Goal: Task Accomplishment & Management: Manage account settings

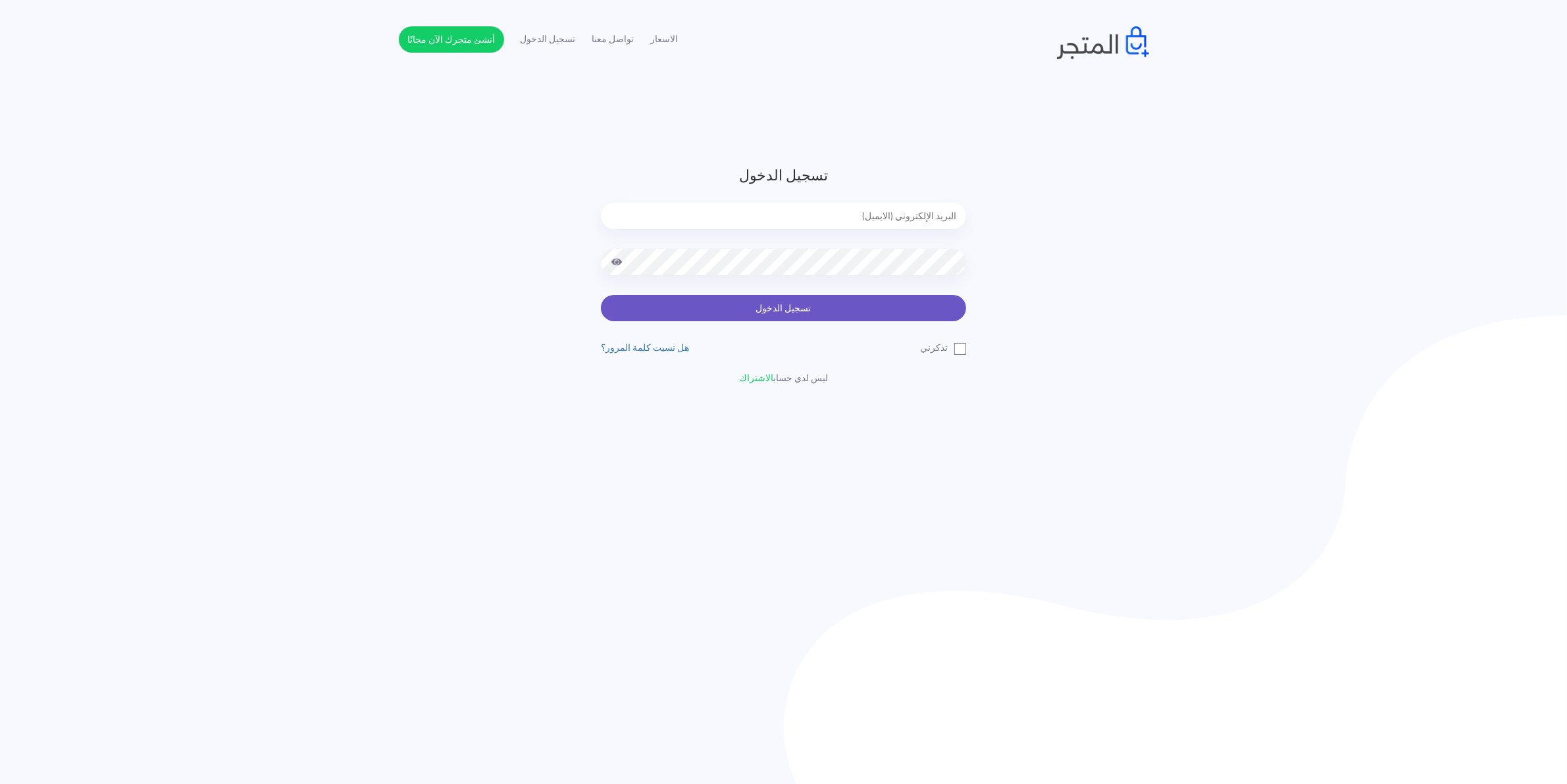
type input "xp.switch99@gmail.com"
click at [761, 303] on button "تسجيل الدخول" at bounding box center [784, 307] width 365 height 26
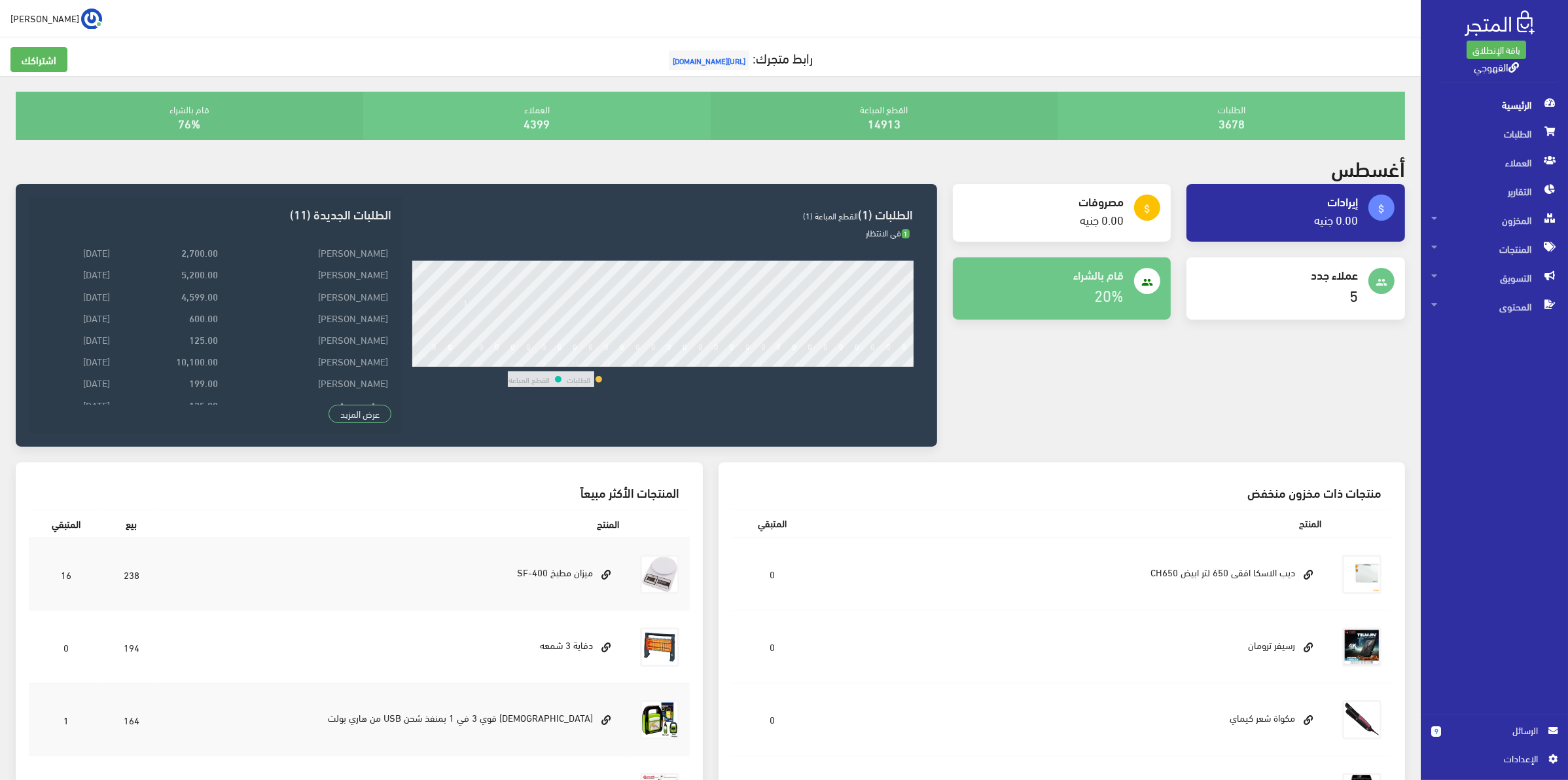
click at [1447, 733] on span "الرسائل" at bounding box center [1494, 729] width 107 height 14
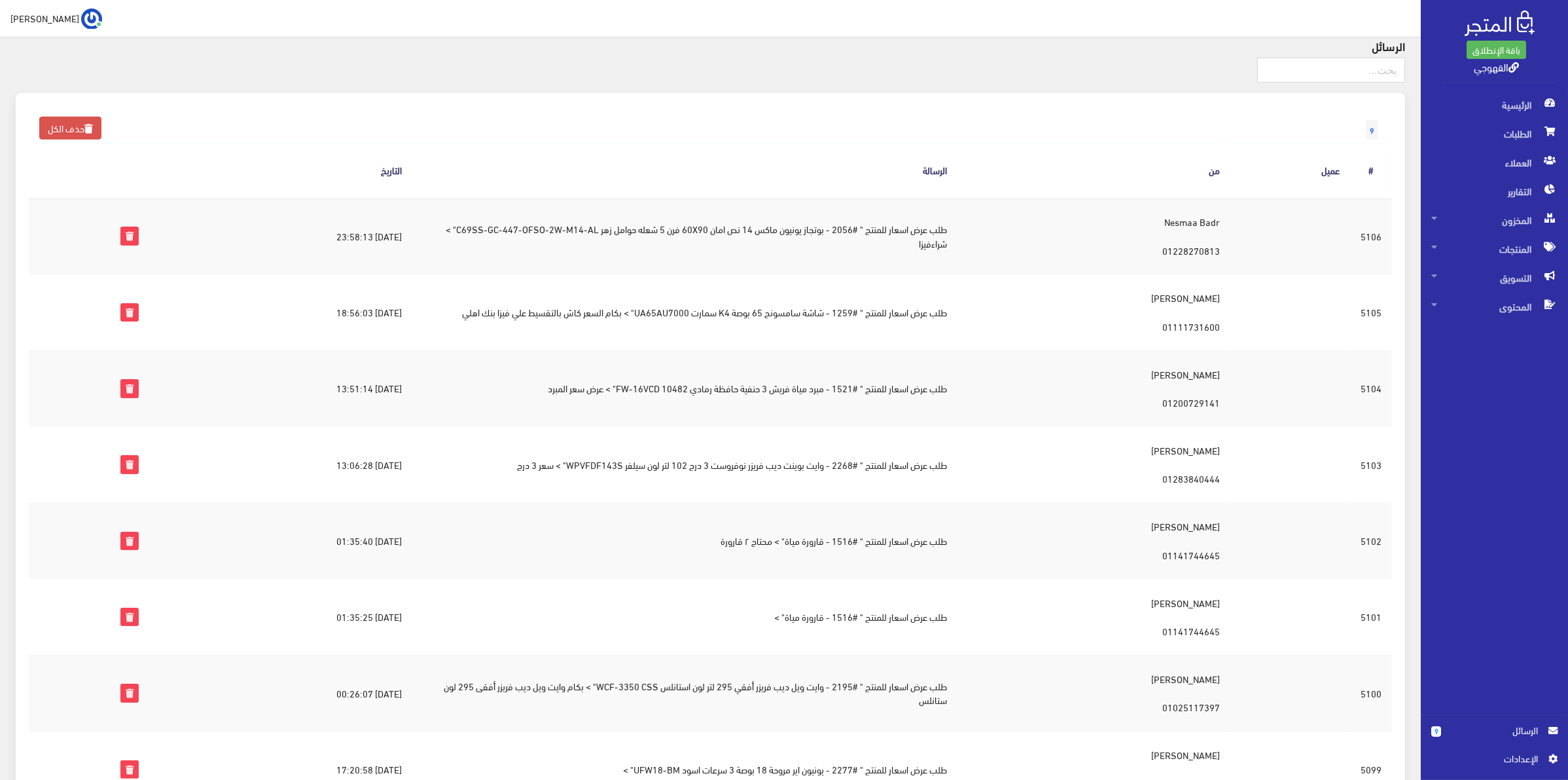
scroll to position [82, 0]
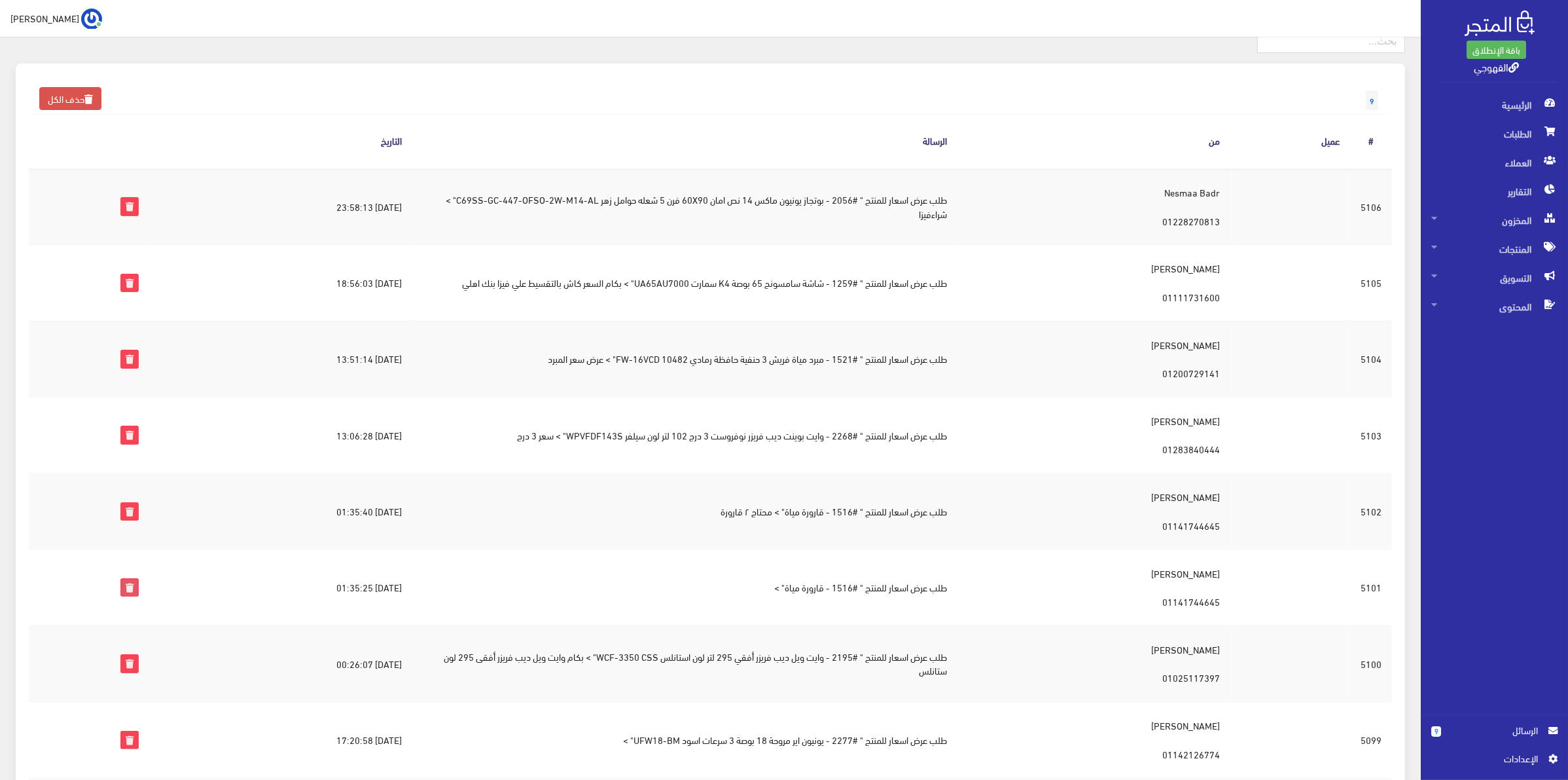
click at [123, 588] on icon at bounding box center [129, 587] width 17 height 17
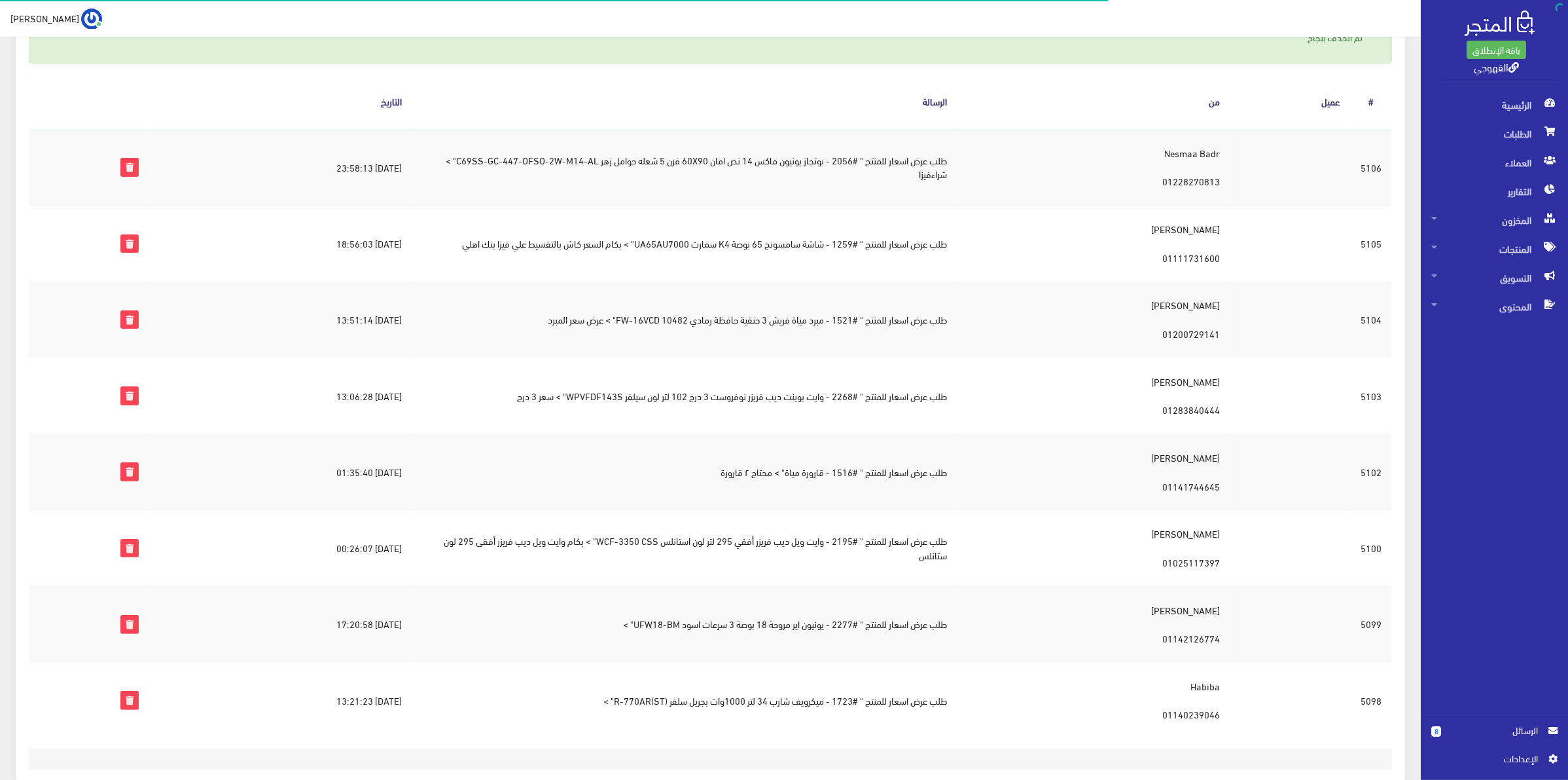
scroll to position [236, 0]
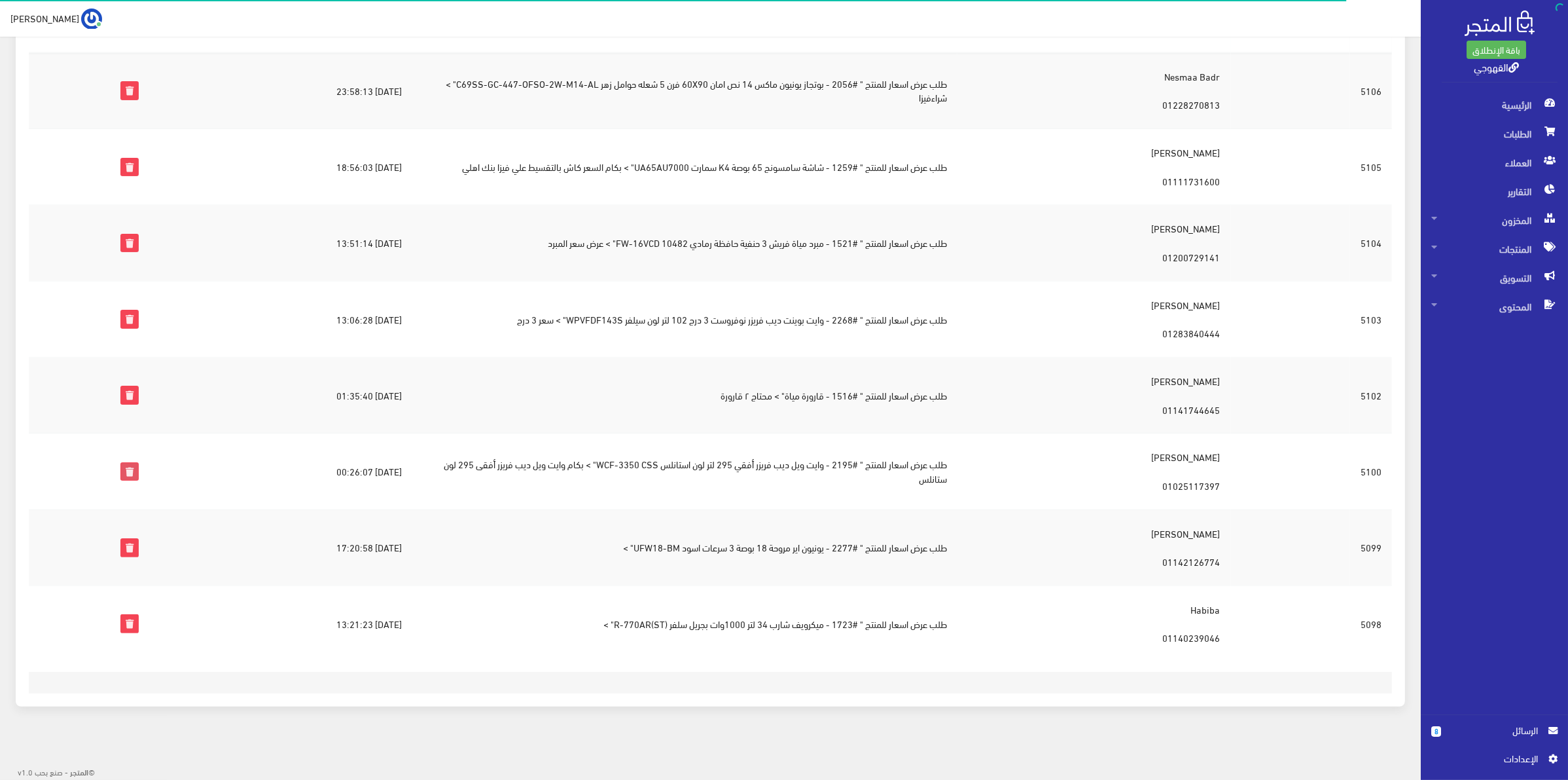
click at [125, 471] on icon at bounding box center [129, 471] width 17 height 17
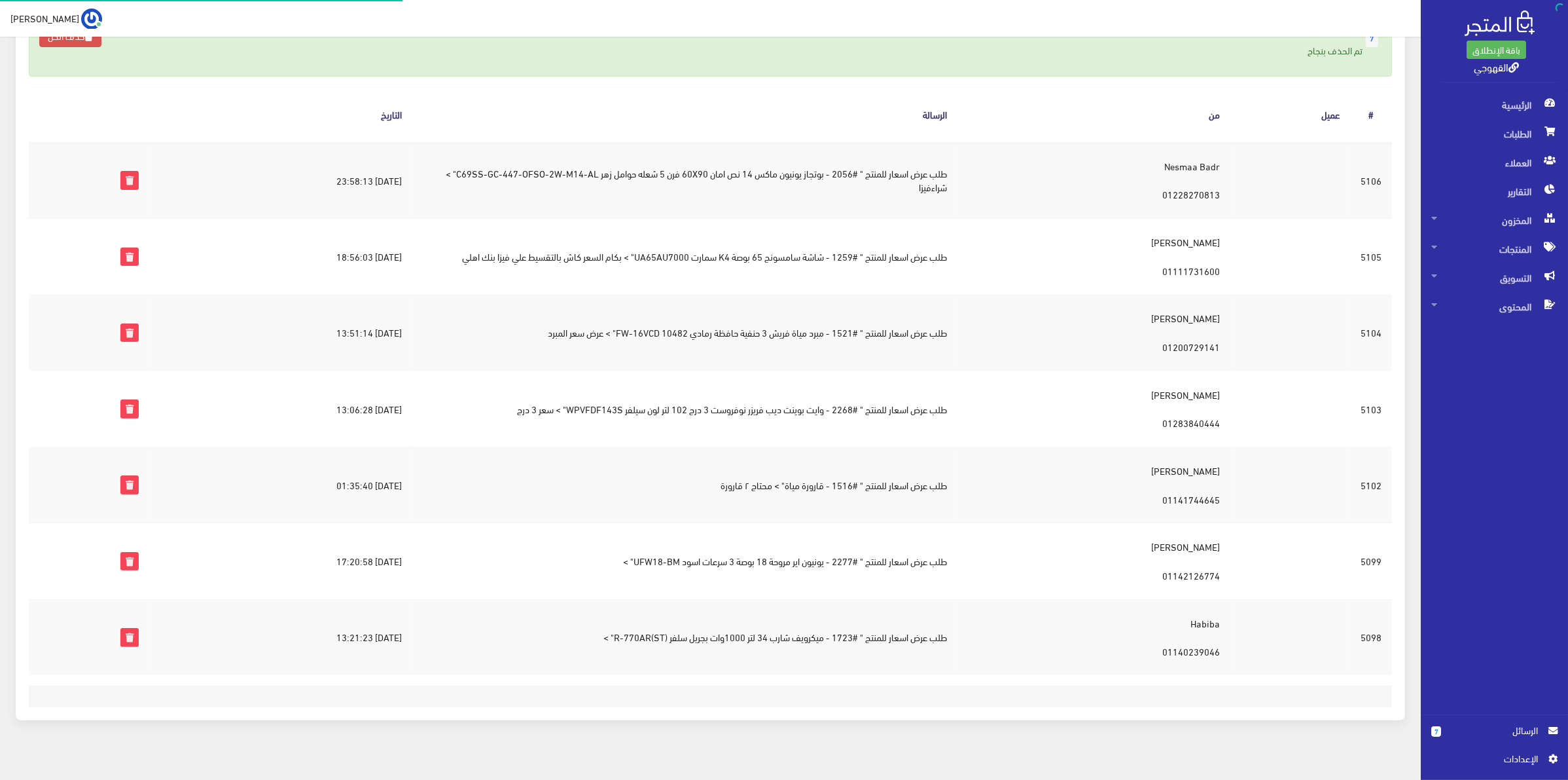
scroll to position [159, 0]
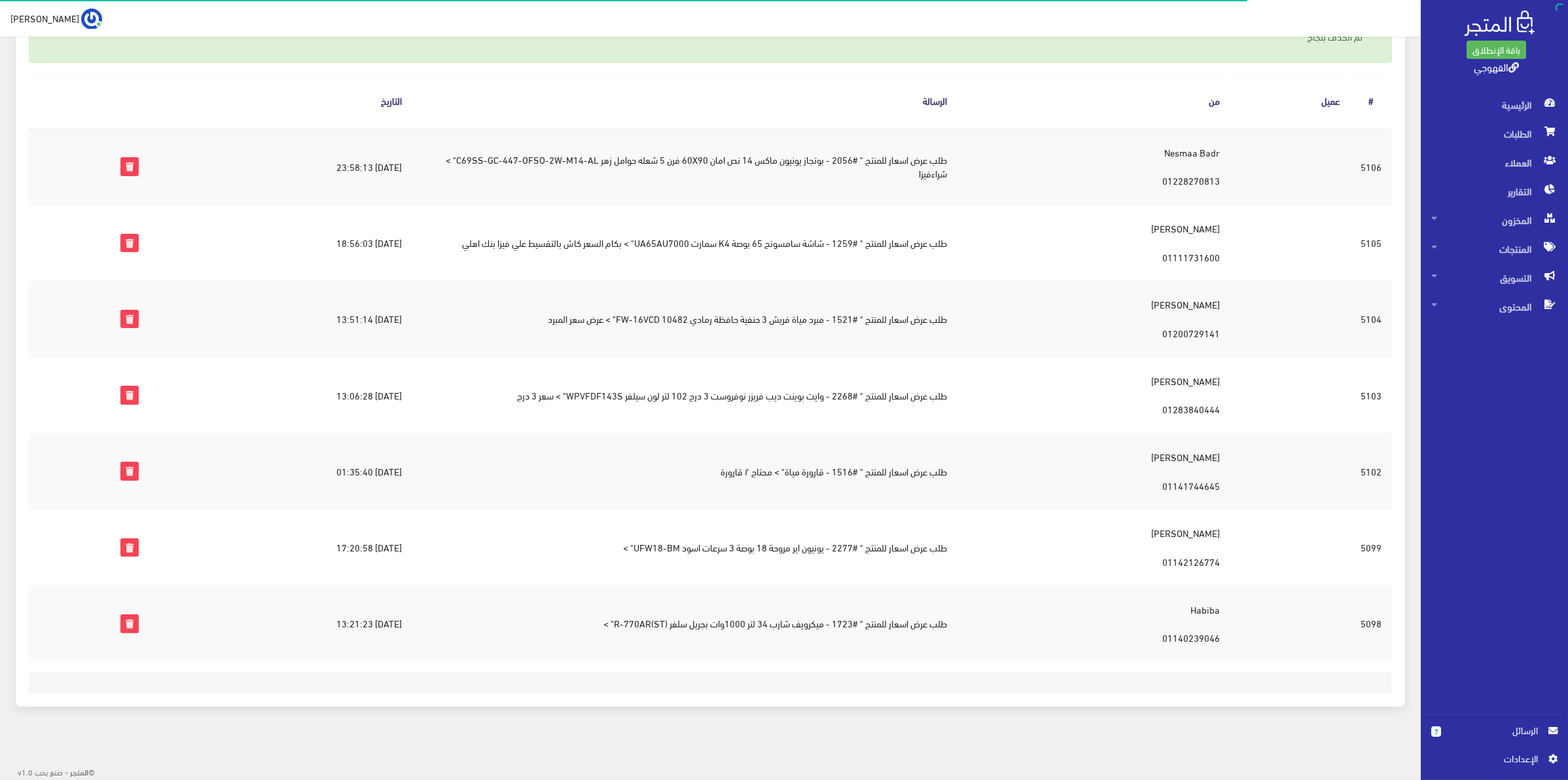
click at [805, 632] on td "طلب عرض اسعار للمنتج " #1723 - ميكرويف شارب 34 لتر 1000وات بجريل سلفر R-770AR(S…" at bounding box center [685, 623] width 545 height 76
click at [799, 626] on td "طلب عرض اسعار للمنتج " #1723 - ميكرويف شارب 34 لتر 1000وات بجريل سلفر R-770AR(S…" at bounding box center [685, 623] width 545 height 76
click at [802, 648] on td "طلب عرض اسعار للمنتج " #1723 - ميكرويف شارب 34 لتر 1000وات بجريل سلفر R-770AR(S…" at bounding box center [685, 623] width 545 height 76
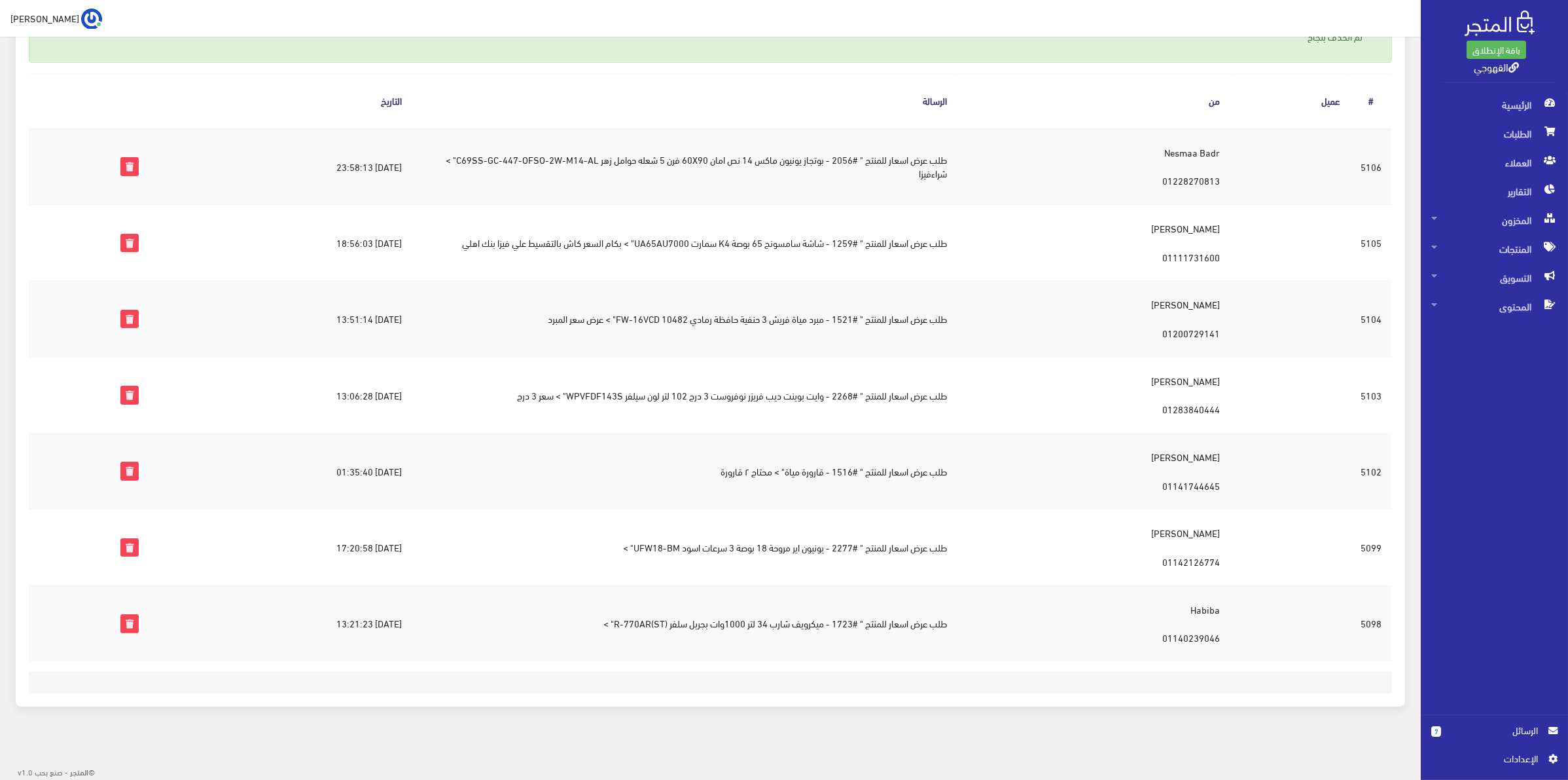
click at [764, 631] on td "طلب عرض اسعار للمنتج " #1723 - ميكرويف شارب 34 لتر 1000وات بجريل سلفر R-770AR(S…" at bounding box center [685, 623] width 545 height 76
click at [743, 648] on td "طلب عرض اسعار للمنتج " #1723 - ميكرويف شارب 34 لتر 1000وات بجريل سلفر R-770AR(S…" at bounding box center [685, 623] width 545 height 76
click at [125, 623] on icon at bounding box center [129, 623] width 17 height 17
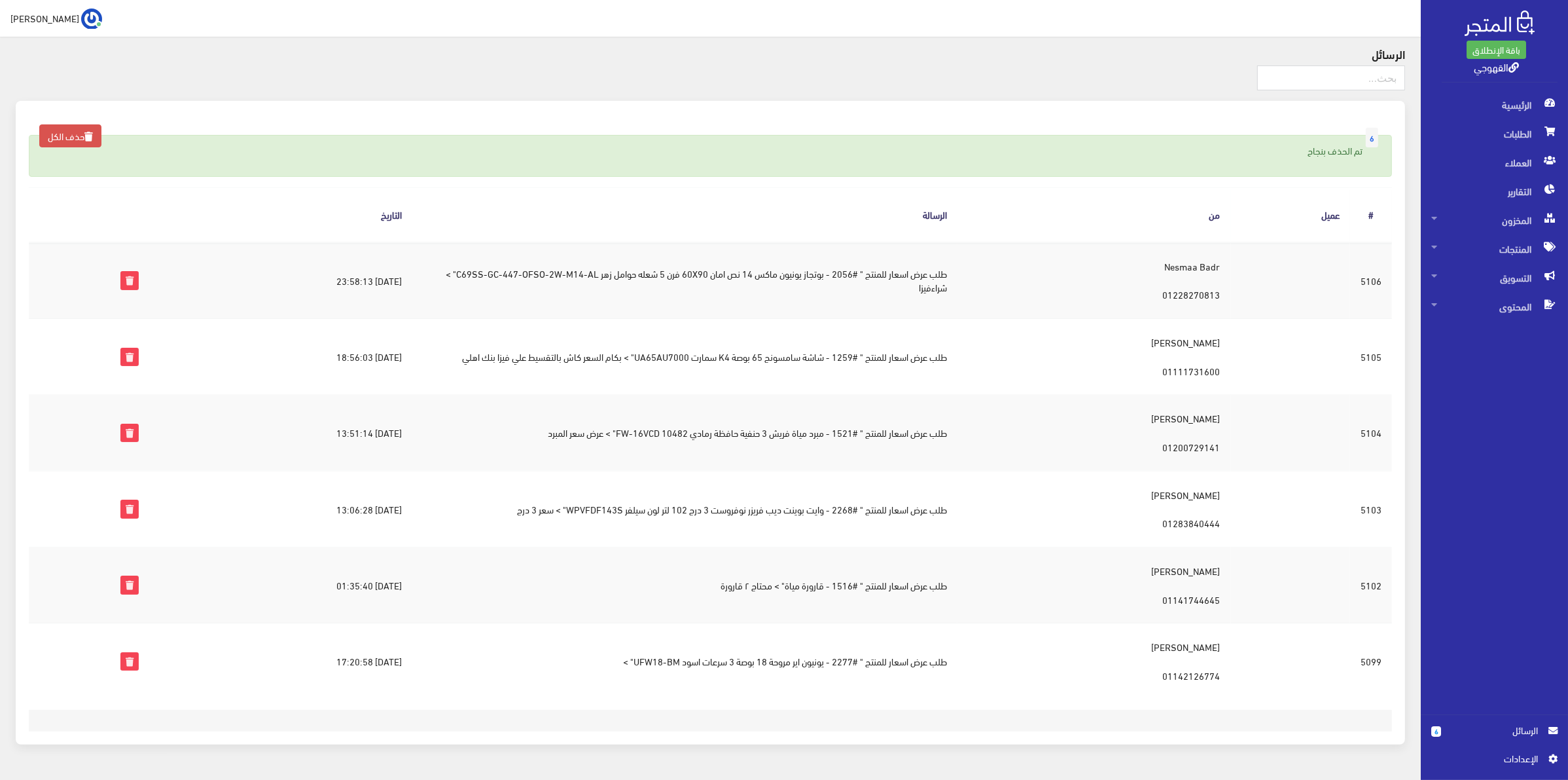
scroll to position [82, 0]
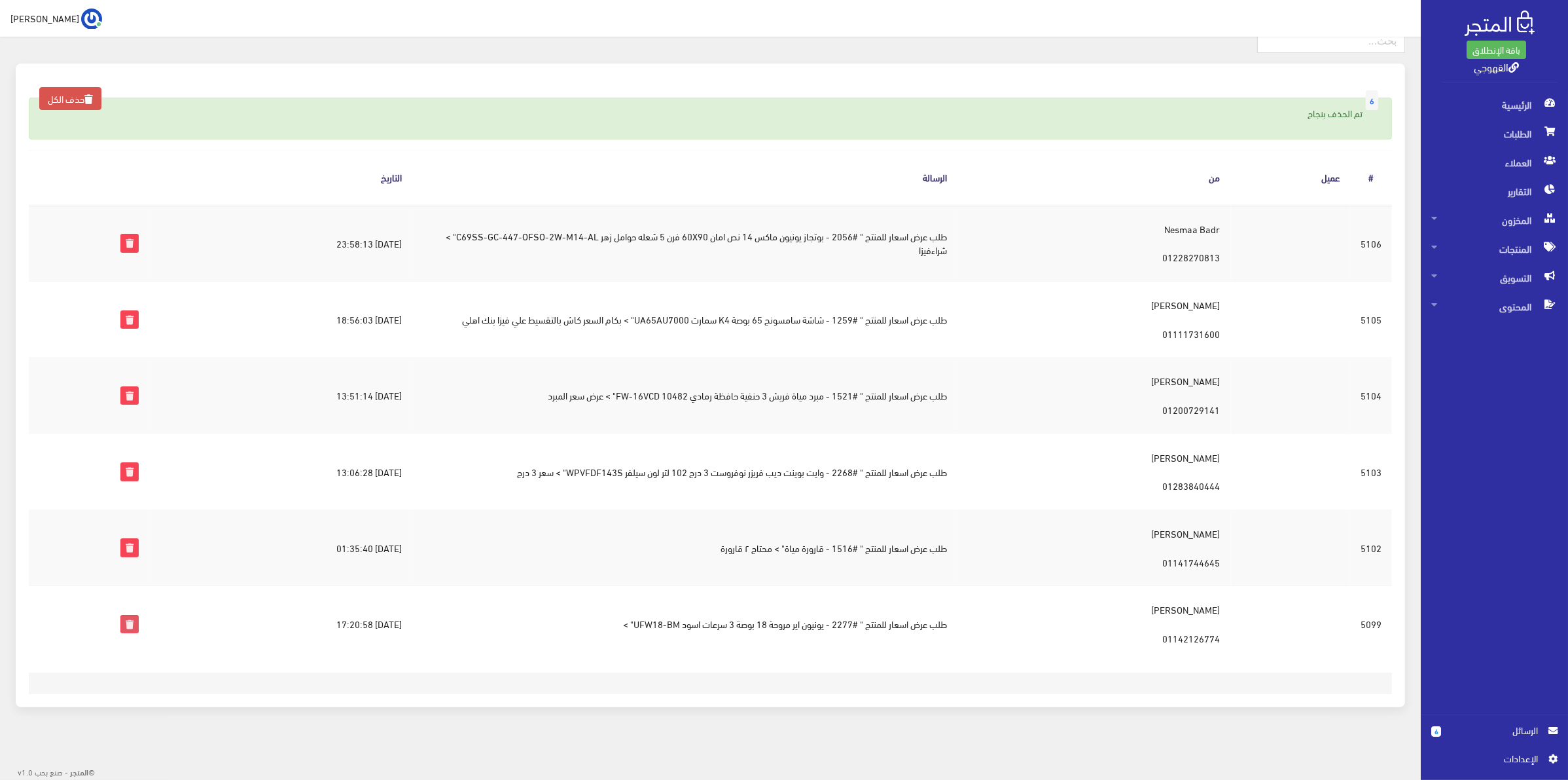
drag, startPoint x: 112, startPoint y: 626, endPoint x: 857, endPoint y: 89, distance: 918.4
click at [121, 626] on icon at bounding box center [129, 624] width 17 height 17
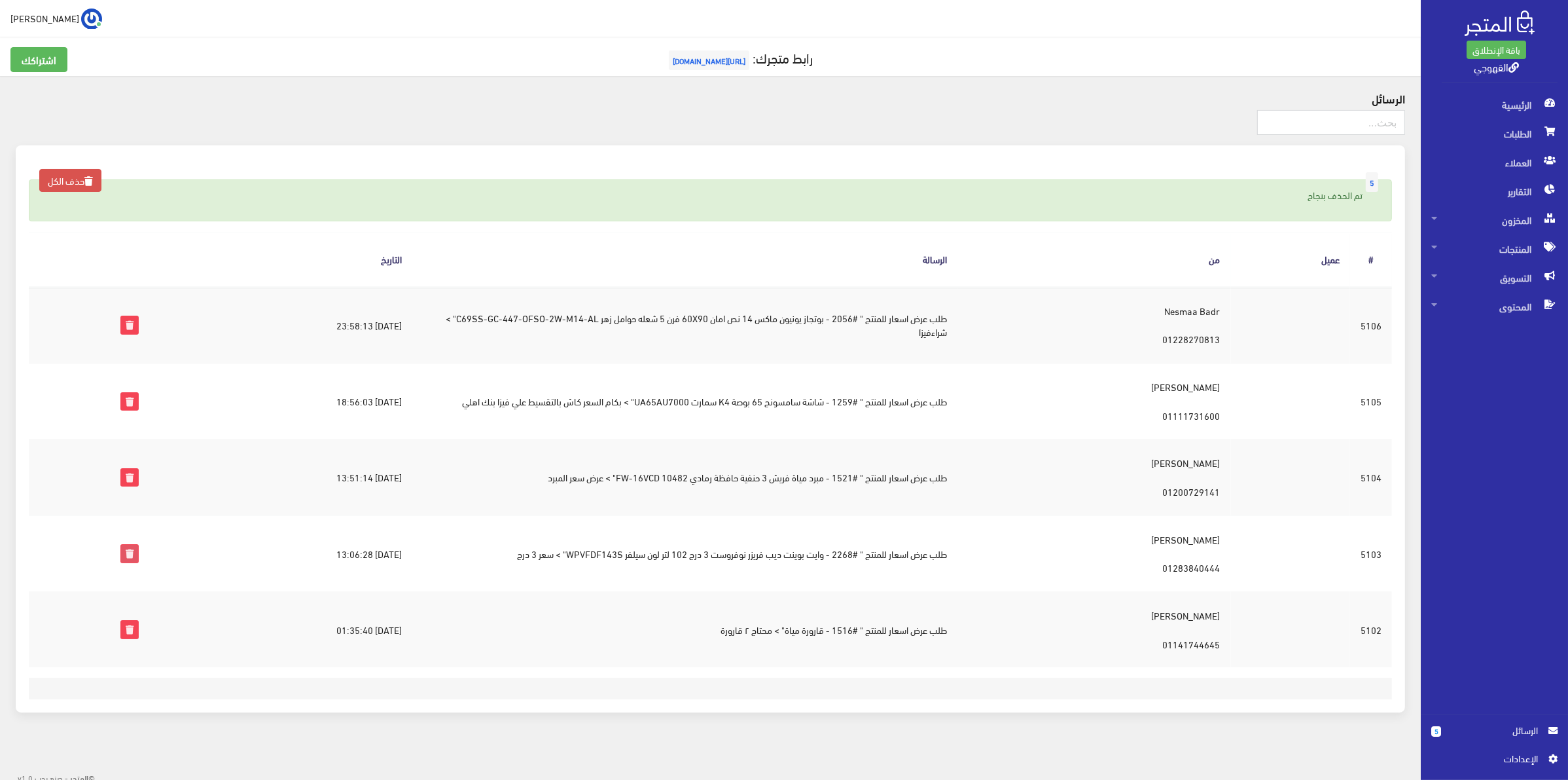
click at [129, 555] on icon at bounding box center [129, 553] width 17 height 17
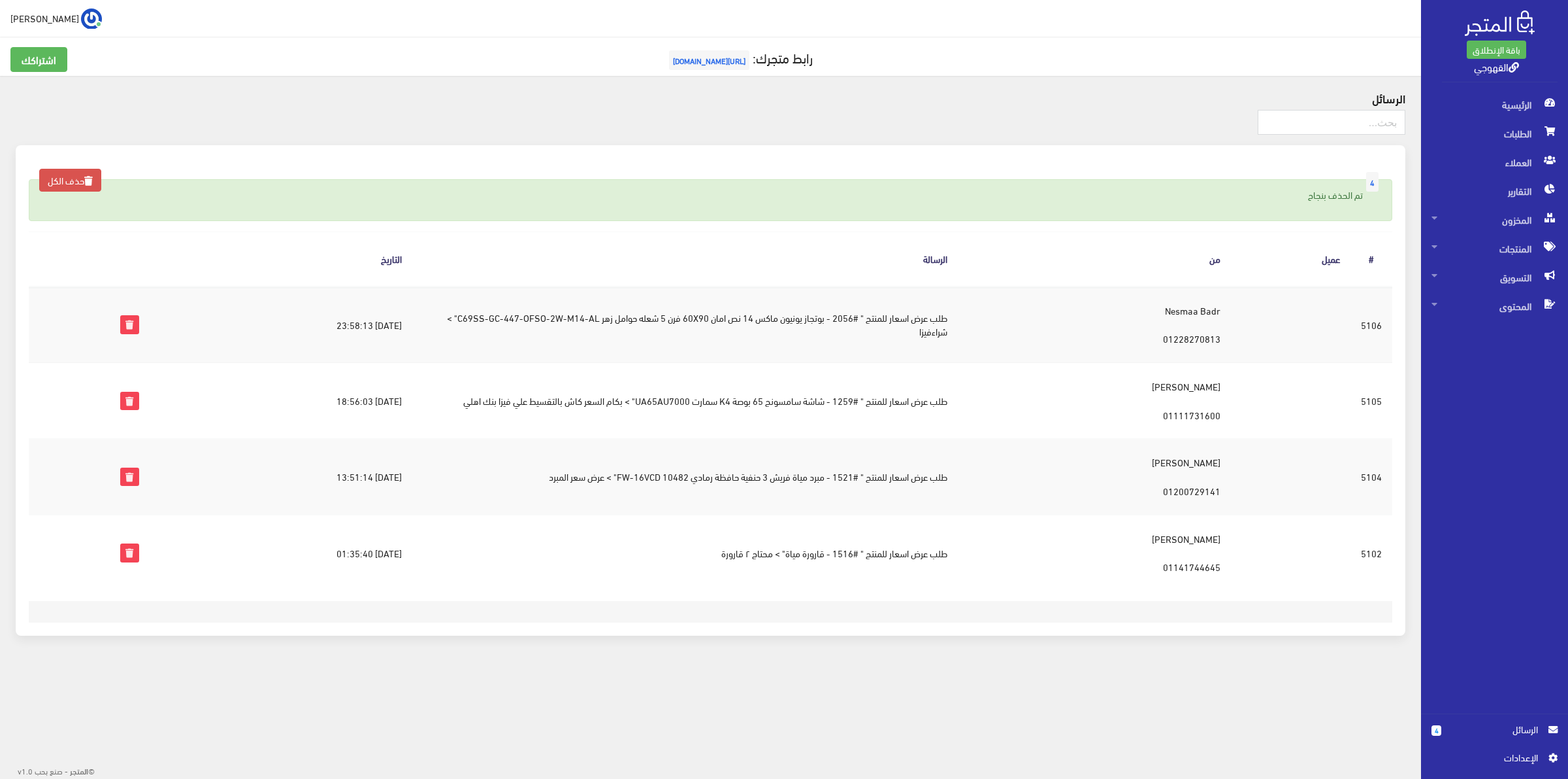
click at [795, 311] on td "طلب عرض اسعار للمنتج " #2056 - بوتجاز يونيون ماكس 14 نص امان 60X90 فرن 5 شعله ح…" at bounding box center [684, 325] width 545 height 77
drag, startPoint x: 870, startPoint y: 321, endPoint x: 789, endPoint y: 321, distance: 81.0
click at [789, 321] on td "طلب عرض اسعار للمنتج " #2056 - بوتجاز يونيون ماكس 14 نص امان 60X90 فرن 5 شعله ح…" at bounding box center [684, 325] width 545 height 77
copy td "بوتجاز يونيون ماكس 14"
click at [805, 322] on td "طلب عرض اسعار للمنتج " #2056 - بوتجاز يونيون ماكس 14 نص امان 60X90 فرن 5 شعله ح…" at bounding box center [684, 325] width 545 height 77
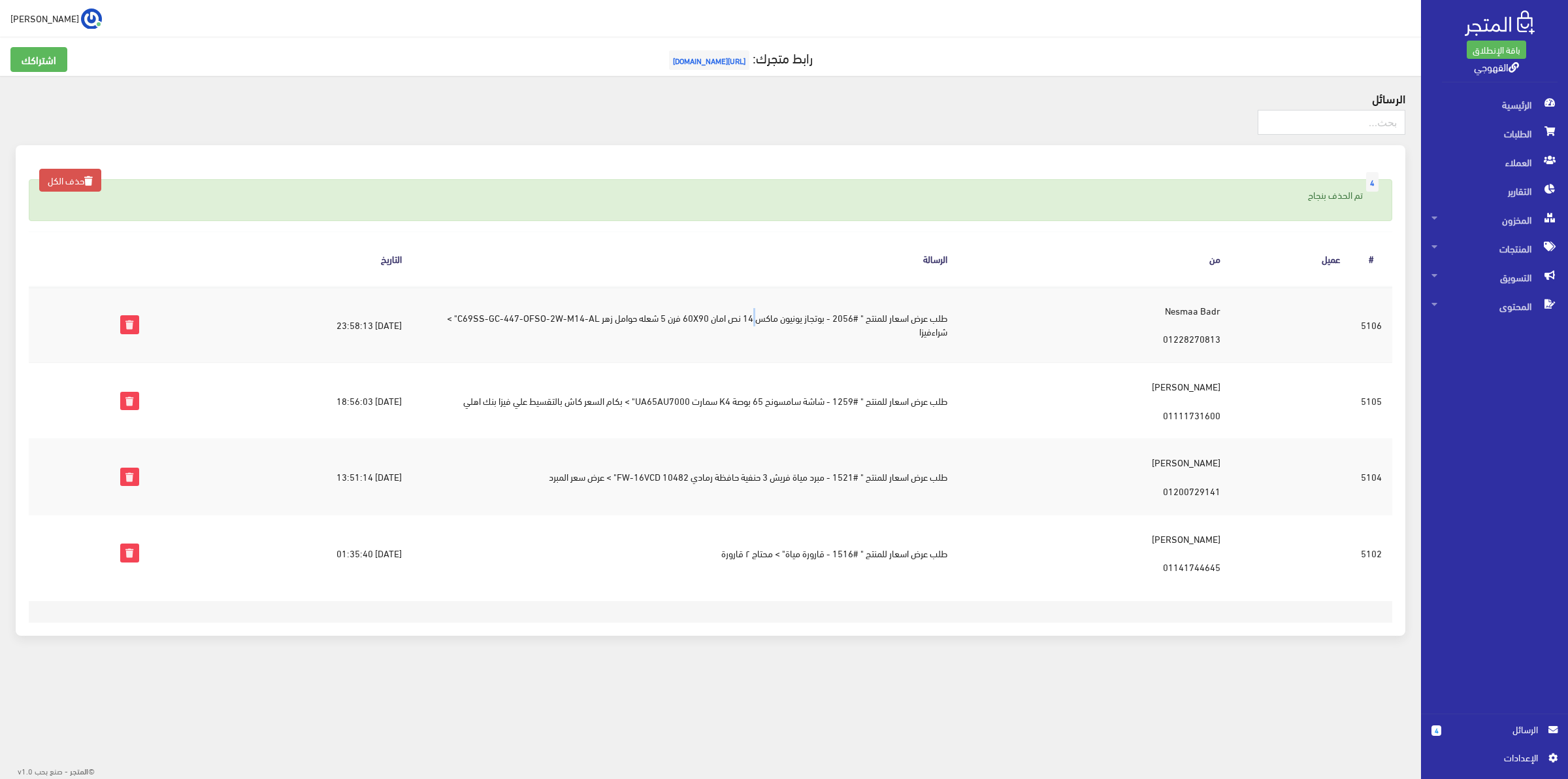
click at [805, 322] on td "طلب عرض اسعار للمنتج " #2056 - بوتجاز يونيون ماكس 14 نص امان 60X90 فرن 5 شعله ح…" at bounding box center [684, 325] width 545 height 77
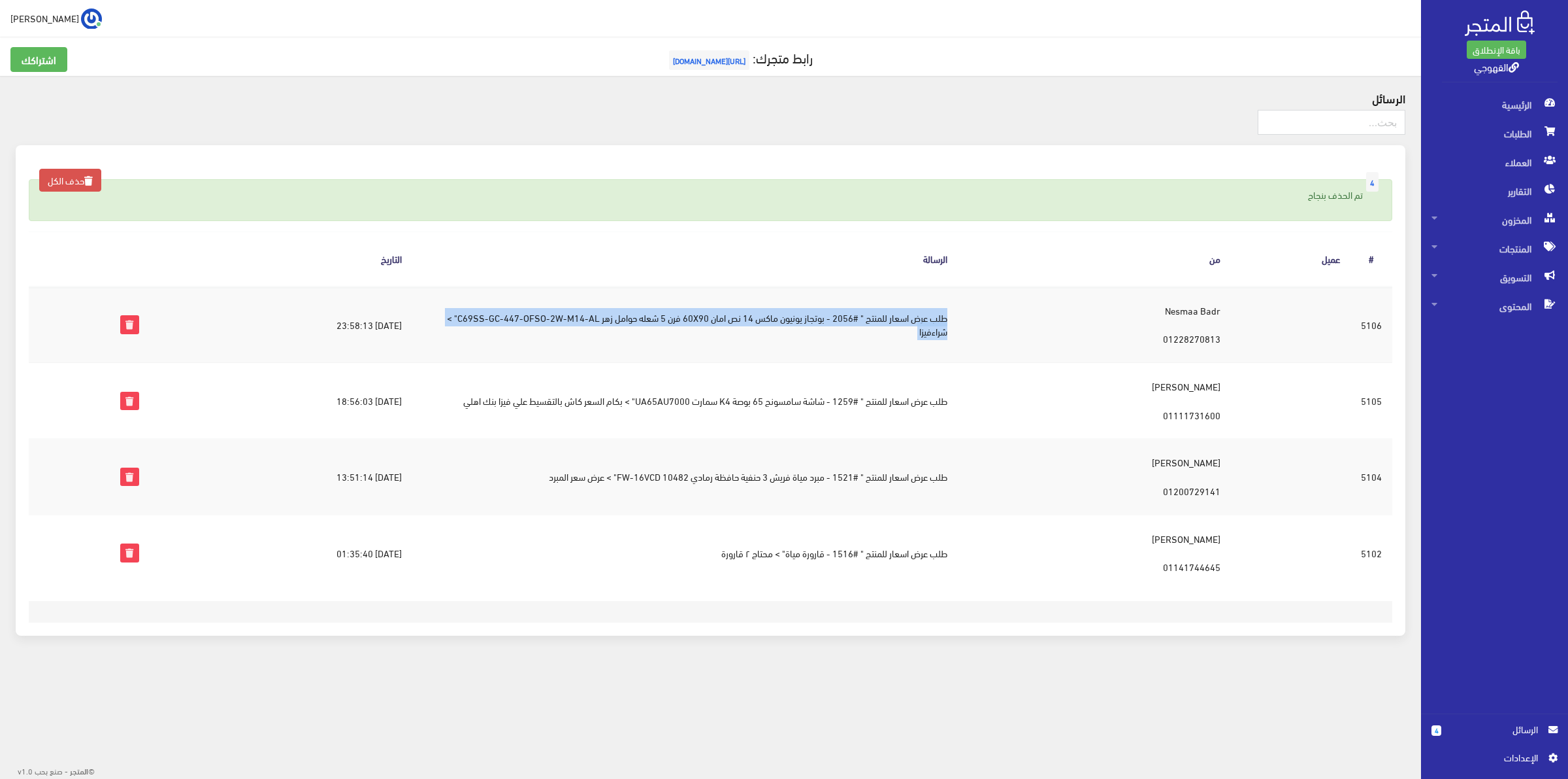
click at [805, 322] on td "طلب عرض اسعار للمنتج " #2056 - بوتجاز يونيون ماكس 14 نص امان 60X90 فرن 5 شعله ح…" at bounding box center [684, 325] width 545 height 77
click at [645, 321] on td "طلب عرض اسعار للمنتج " #2056 - بوتجاز يونيون ماكس 14 نص امان 60X90 فرن 5 شعله ح…" at bounding box center [684, 325] width 545 height 77
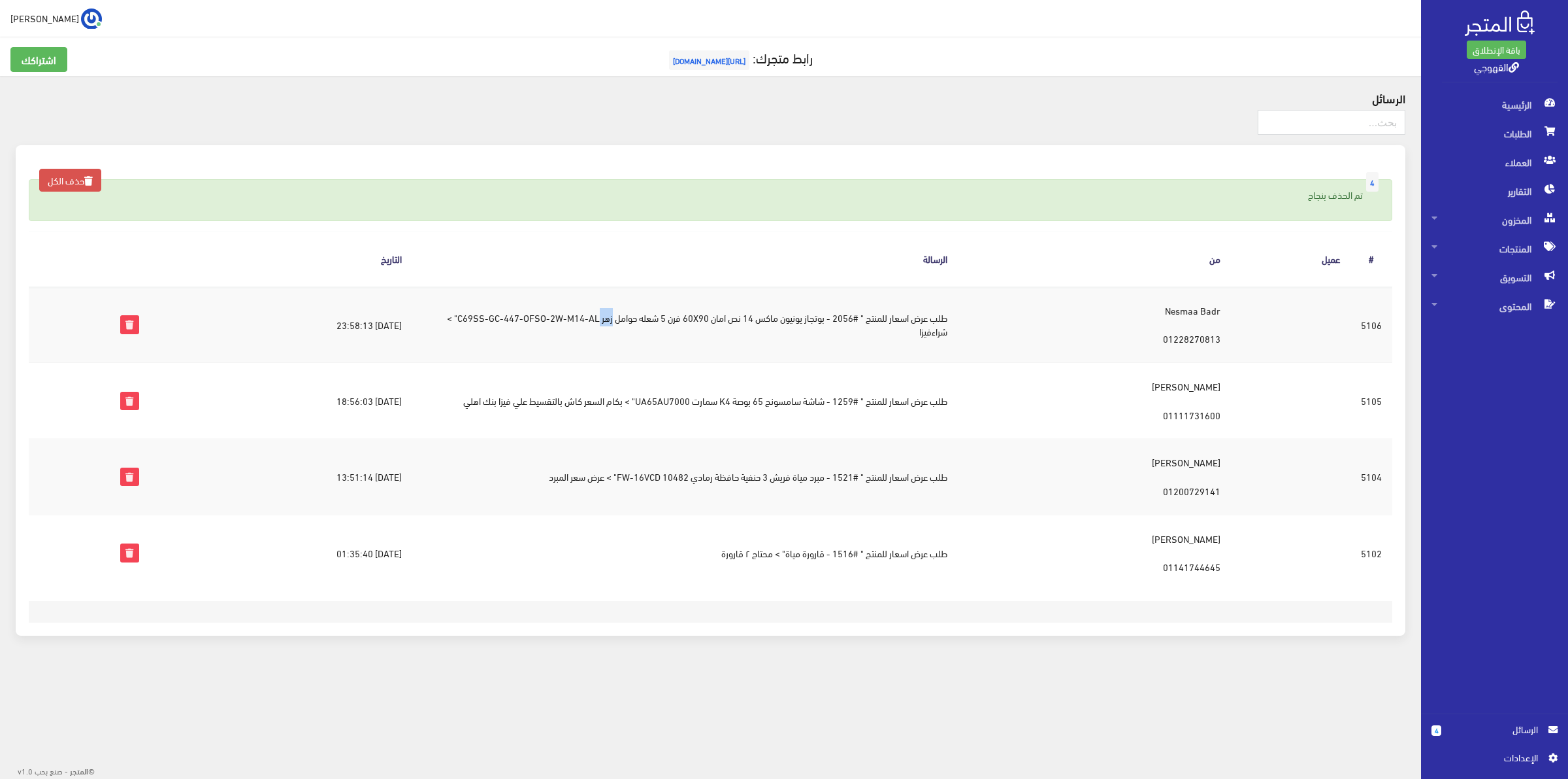
click at [645, 321] on td "طلب عرض اسعار للمنتج " #2056 - بوتجاز يونيون ماكس 14 نص امان 60X90 فرن 5 شعله ح…" at bounding box center [684, 325] width 545 height 77
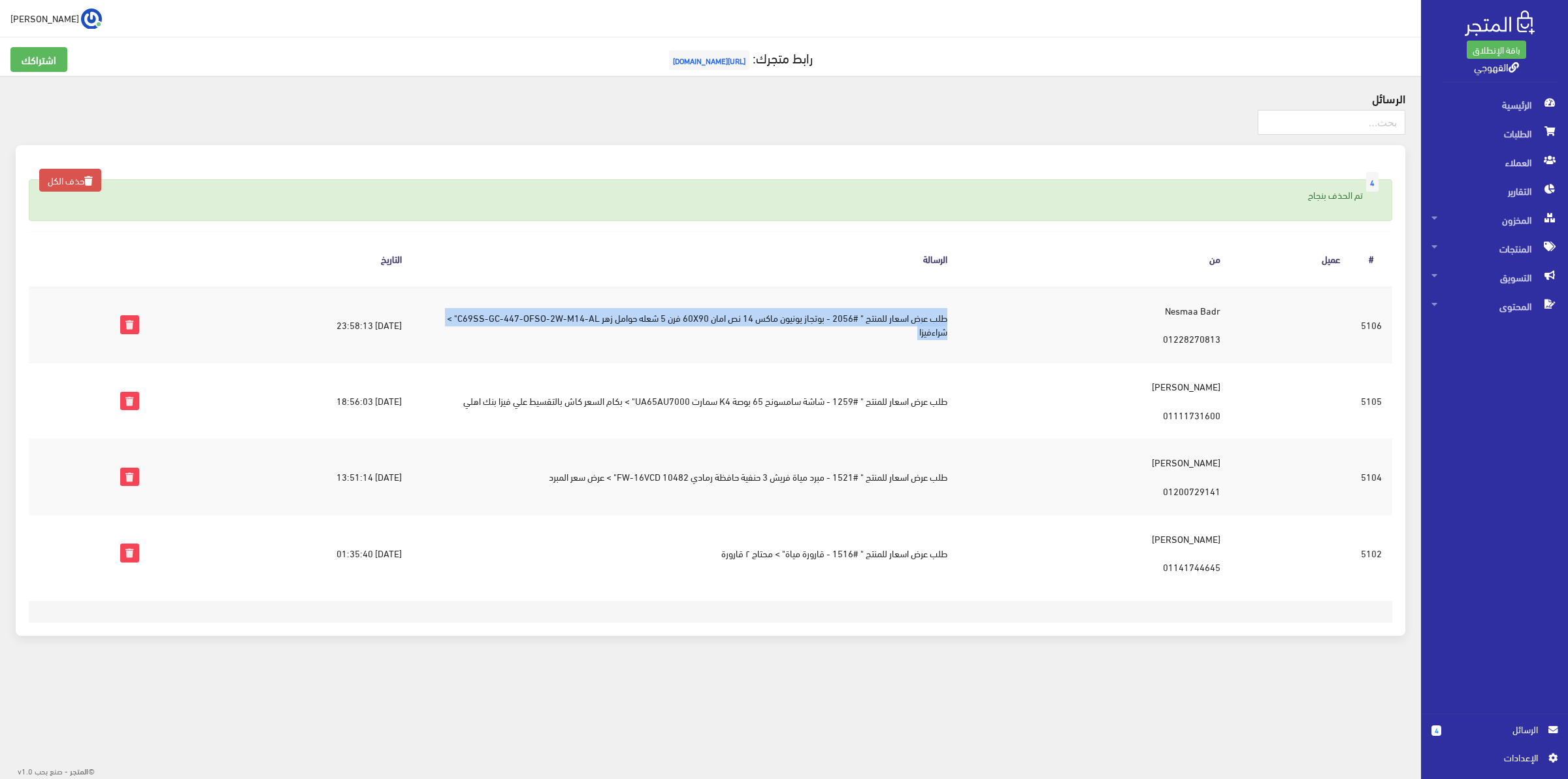
click at [645, 321] on td "طلب عرض اسعار للمنتج " #2056 - بوتجاز يونيون ماكس 14 نص امان 60X90 فرن 5 شعله ح…" at bounding box center [684, 325] width 545 height 77
click at [519, 321] on td "طلب عرض اسعار للمنتج " #2056 - بوتجاز يونيون ماكس 14 نص امان 60X90 فرن 5 شعله ح…" at bounding box center [684, 325] width 545 height 77
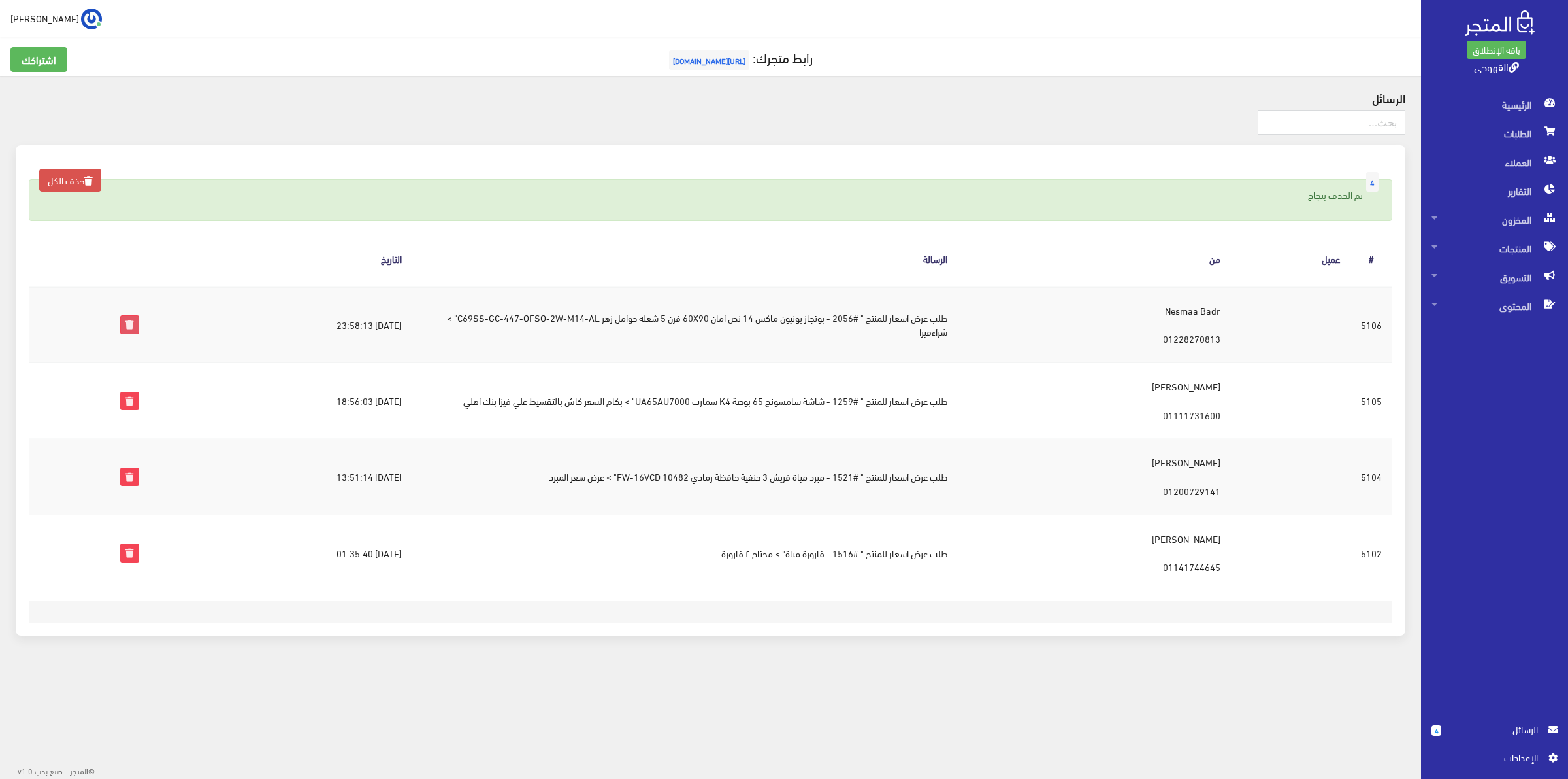
click at [127, 330] on icon at bounding box center [129, 325] width 17 height 17
click at [93, 185] on icon at bounding box center [88, 180] width 8 height 9
click at [1497, 139] on span "الطلبات" at bounding box center [1495, 133] width 126 height 29
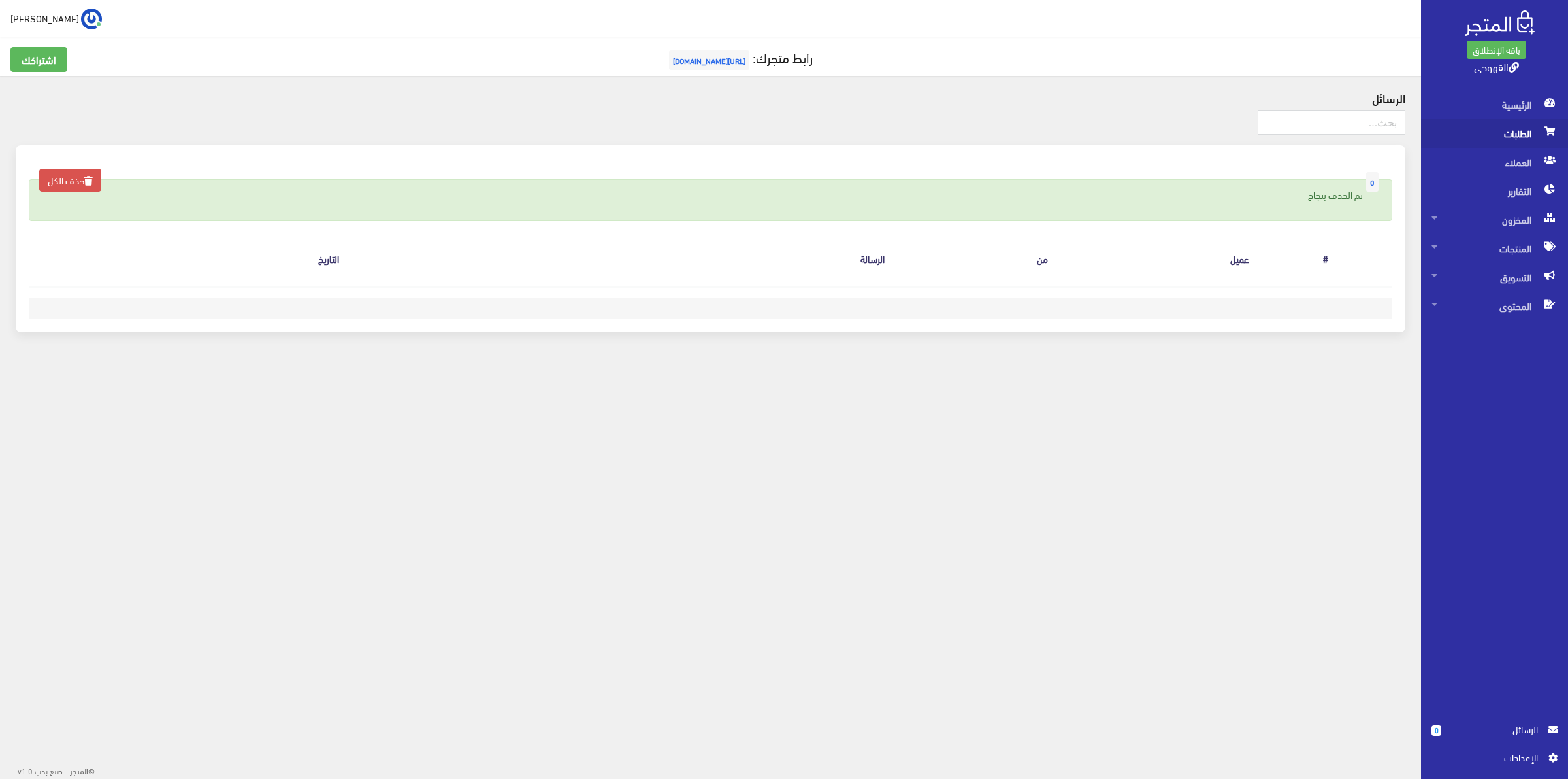
click at [1497, 139] on span "الطلبات" at bounding box center [1495, 133] width 126 height 29
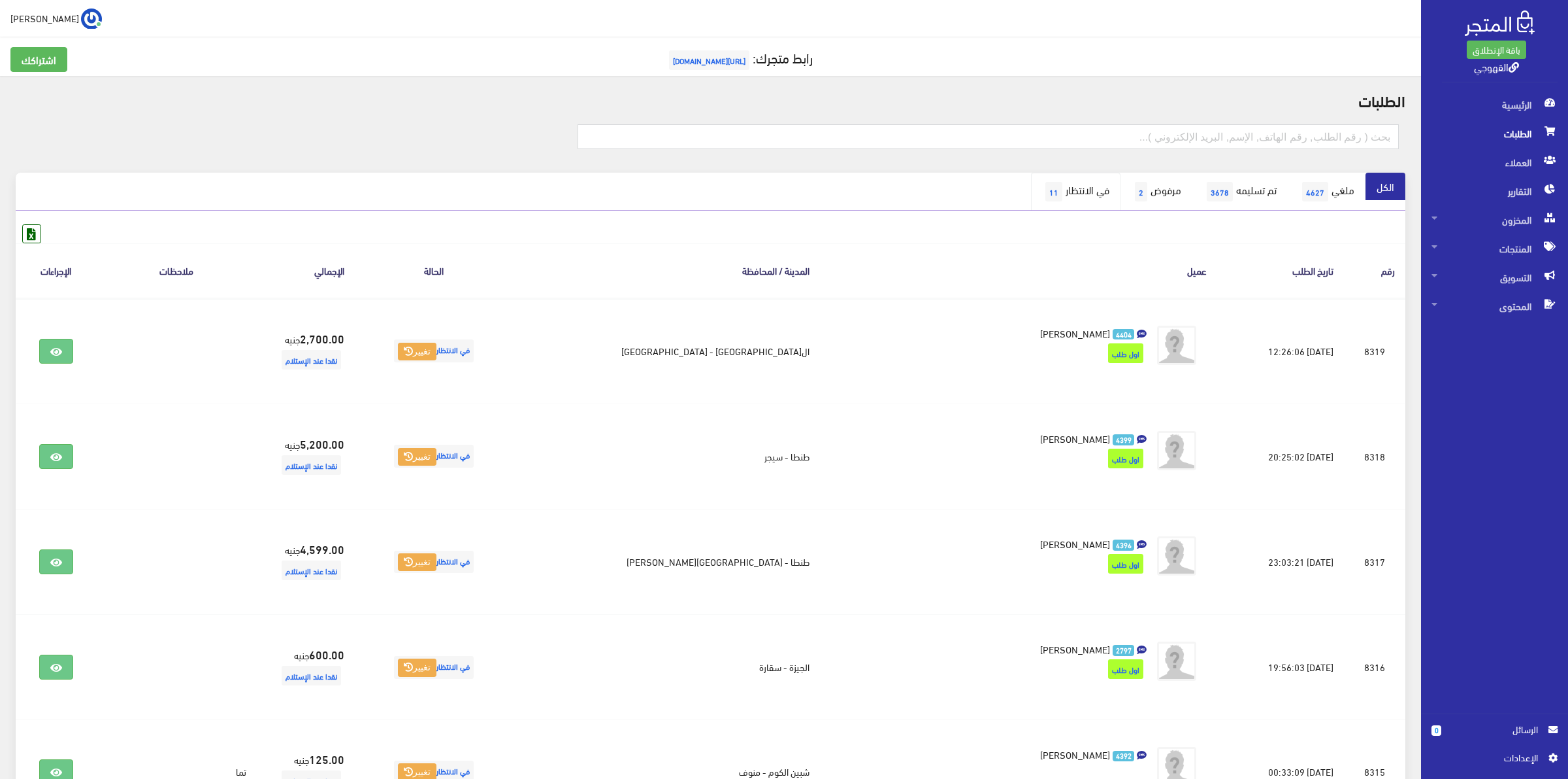
click at [1062, 191] on link "في الانتظار 11" at bounding box center [1076, 191] width 89 height 38
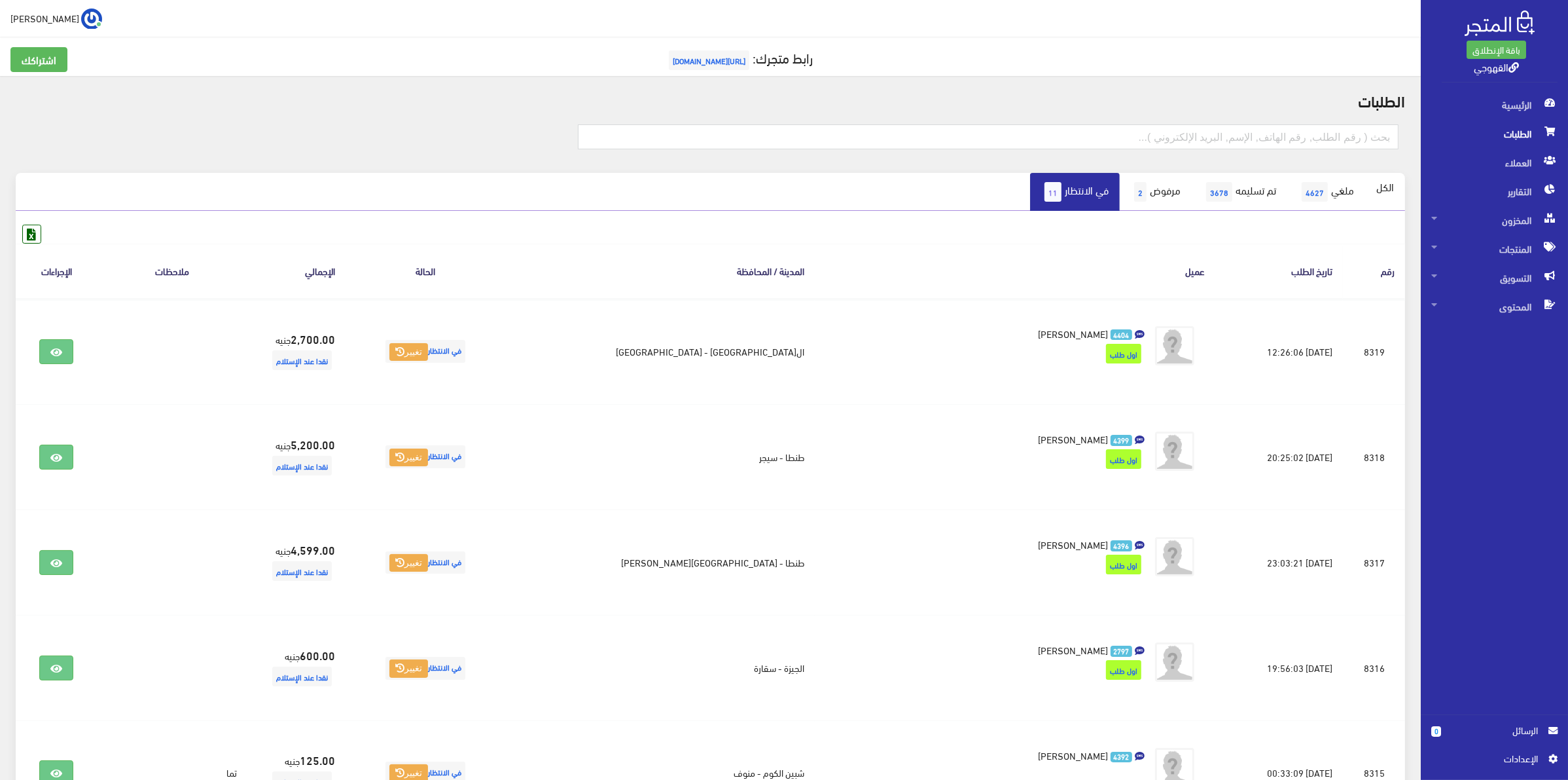
scroll to position [681, 0]
